Goal: Task Accomplishment & Management: Use online tool/utility

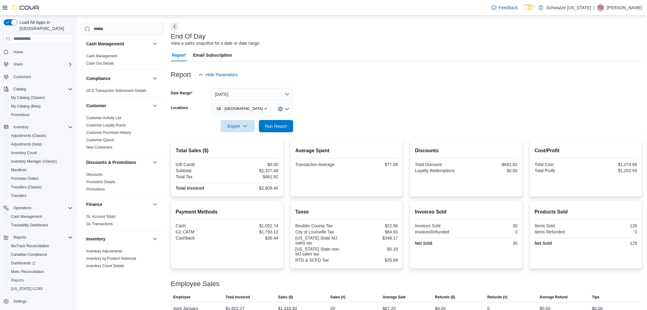
scroll to position [44, 0]
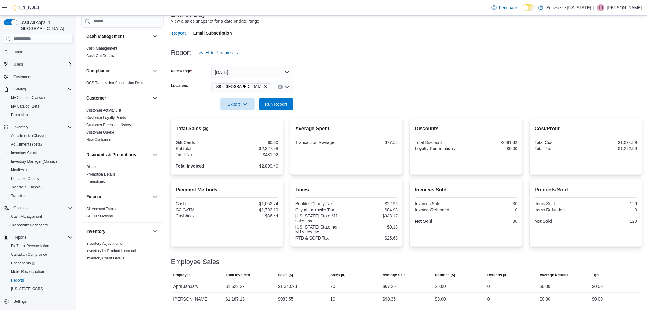
click at [411, 79] on form "Date Range Today Locations SB - Louisville Export Run Report" at bounding box center [406, 84] width 471 height 51
click at [285, 102] on span "Run Report" at bounding box center [276, 104] width 22 height 6
